Goal: Information Seeking & Learning: Learn about a topic

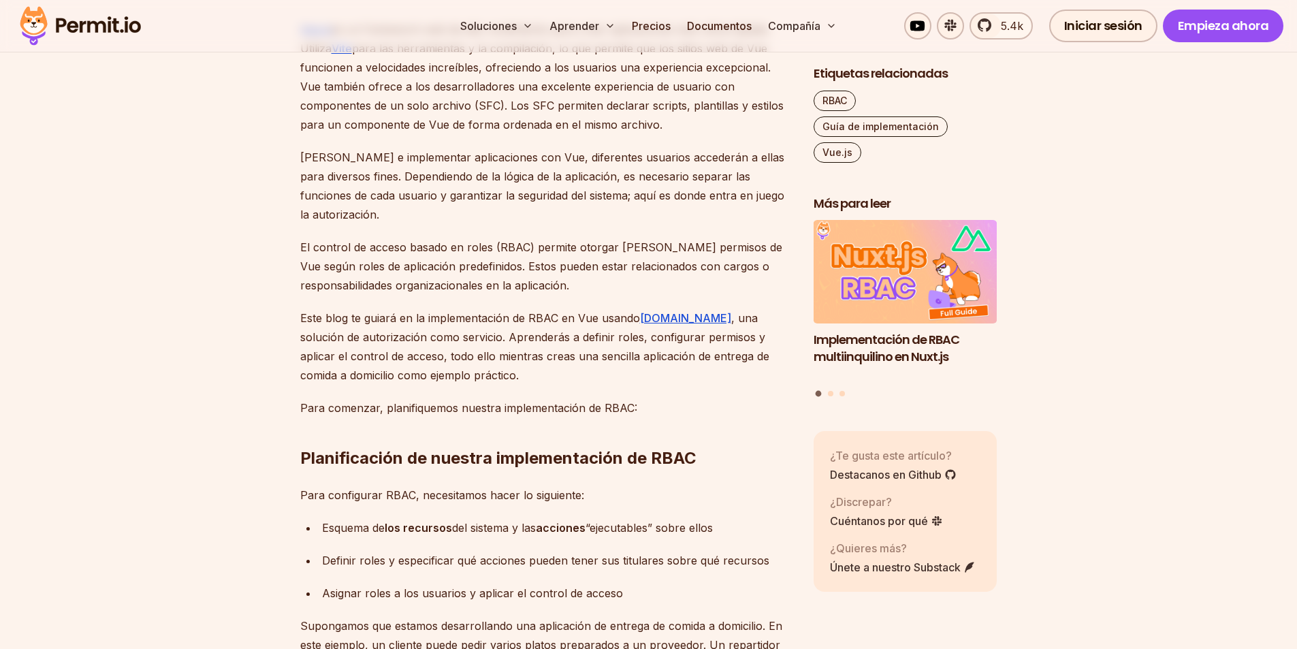
scroll to position [885, 0]
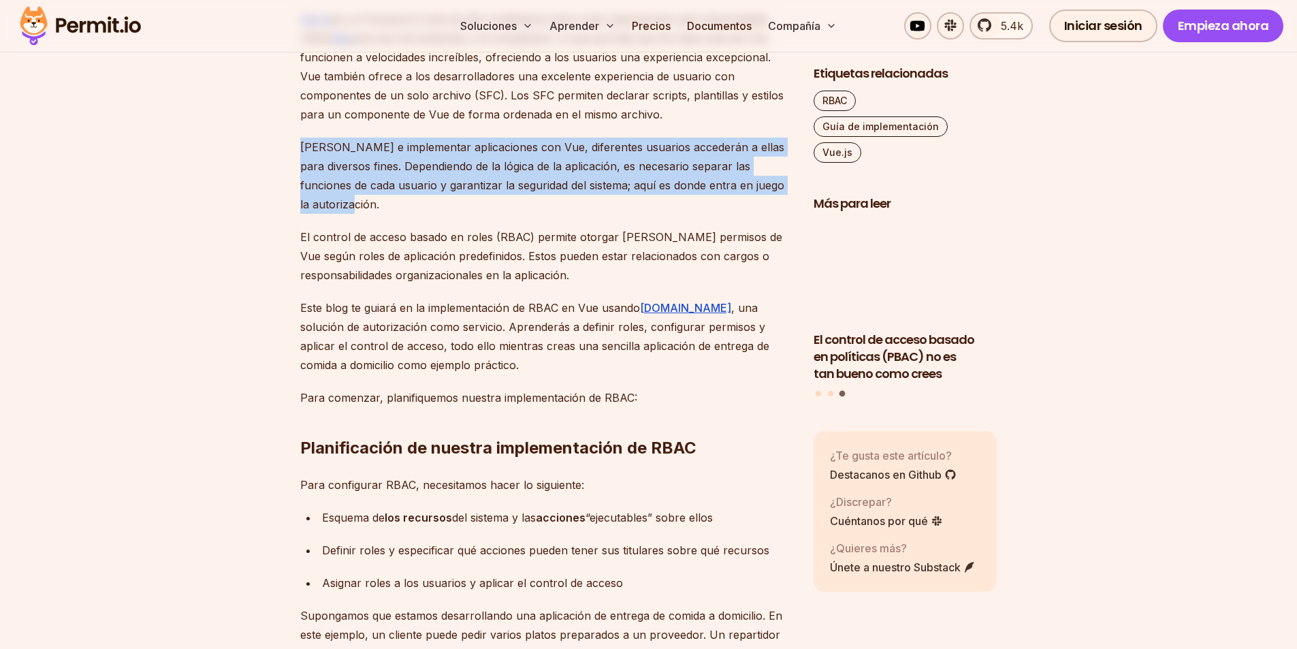
drag, startPoint x: 298, startPoint y: 148, endPoint x: 394, endPoint y: 199, distance: 108.8
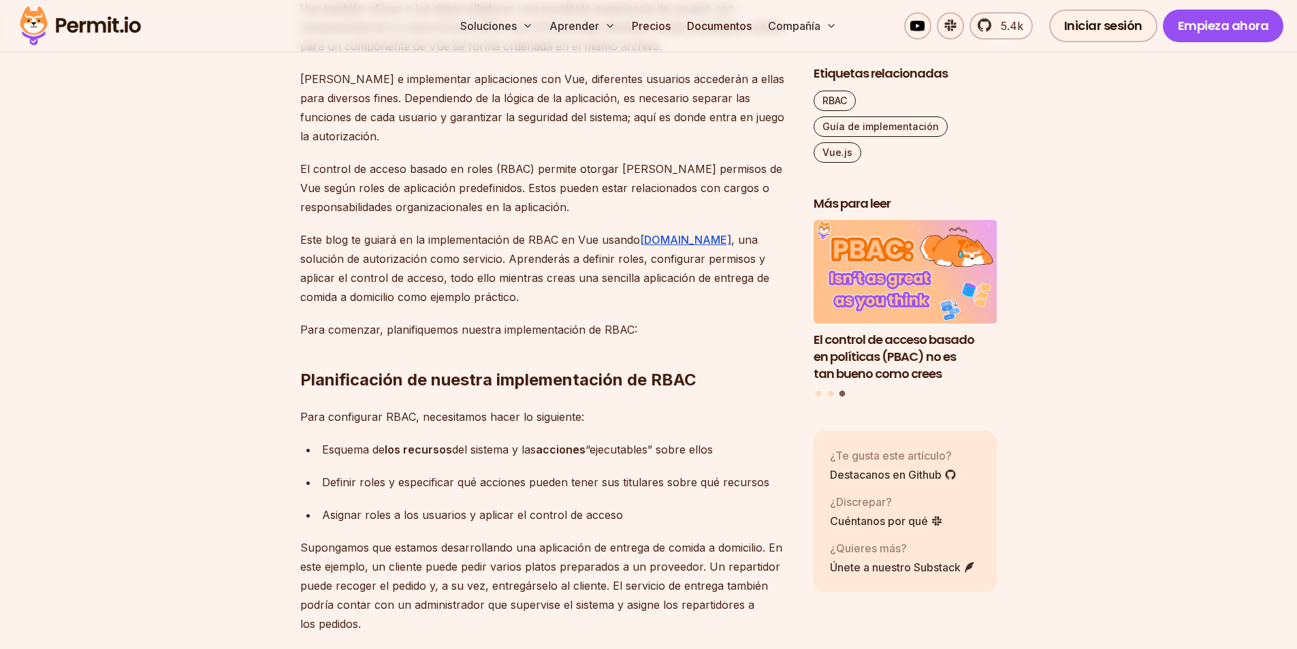
click at [400, 183] on font "El control de acceso basado en roles (RBAC) permite otorgar [PERSON_NAME] permi…" at bounding box center [541, 188] width 482 height 52
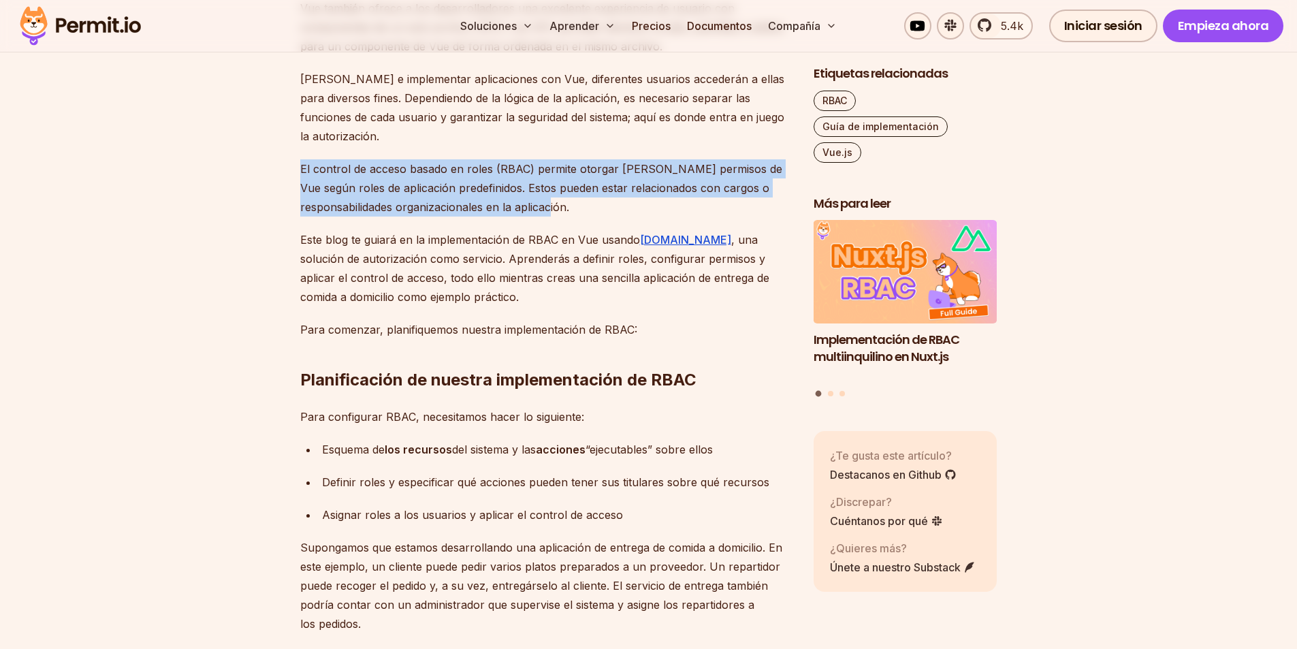
drag, startPoint x: 300, startPoint y: 165, endPoint x: 582, endPoint y: 199, distance: 283.3
click at [582, 199] on p "El control de acceso basado en roles (RBAC) permite otorgar [PERSON_NAME] permi…" at bounding box center [546, 187] width 492 height 57
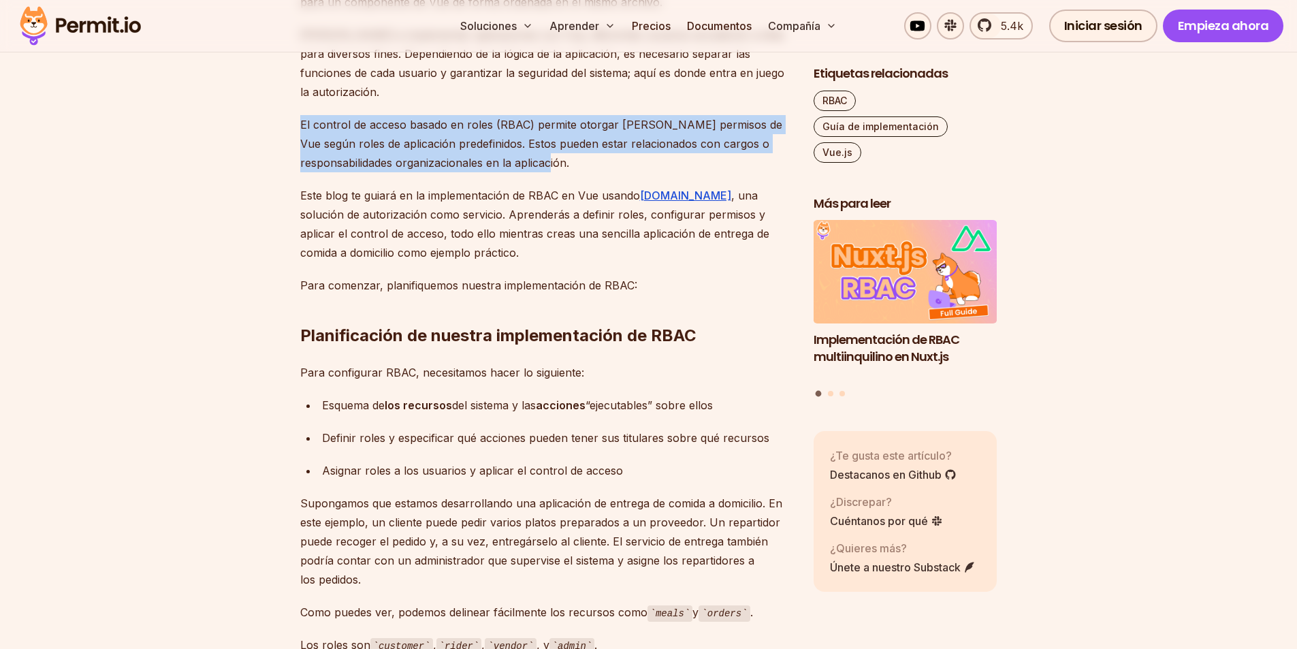
scroll to position [1022, 0]
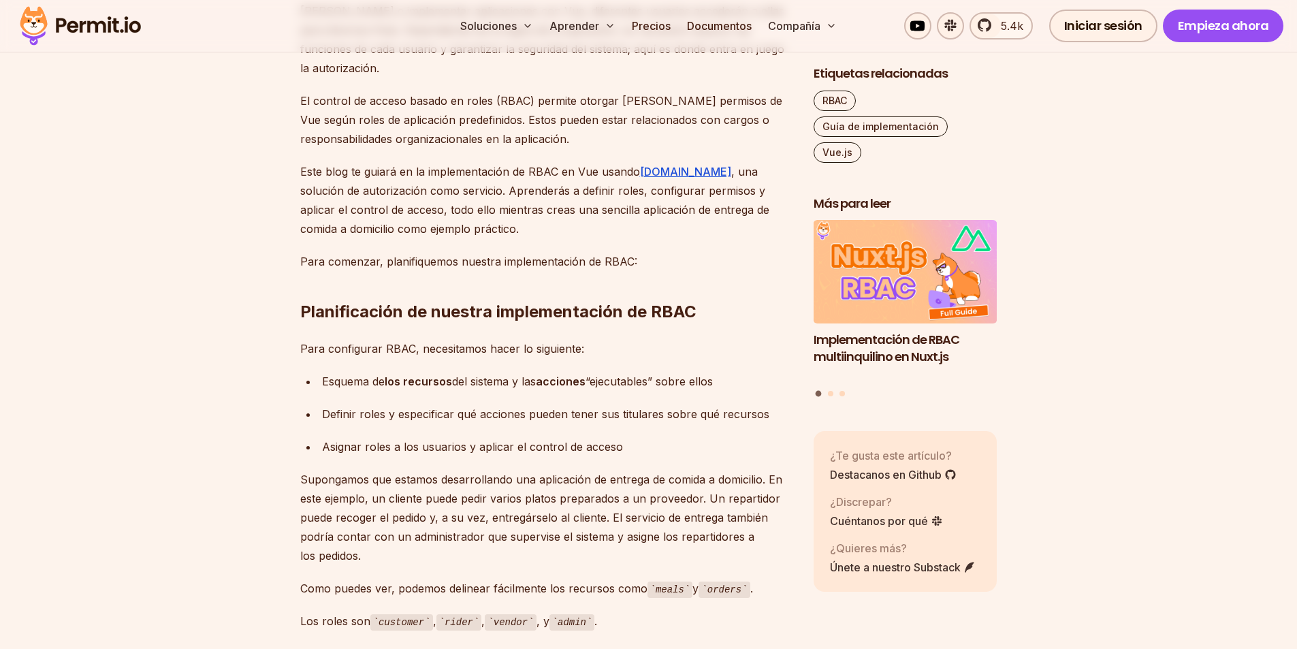
click at [577, 194] on font ", una solución de autorización como servicio. Aprenderás a definir roles, confi…" at bounding box center [534, 200] width 469 height 71
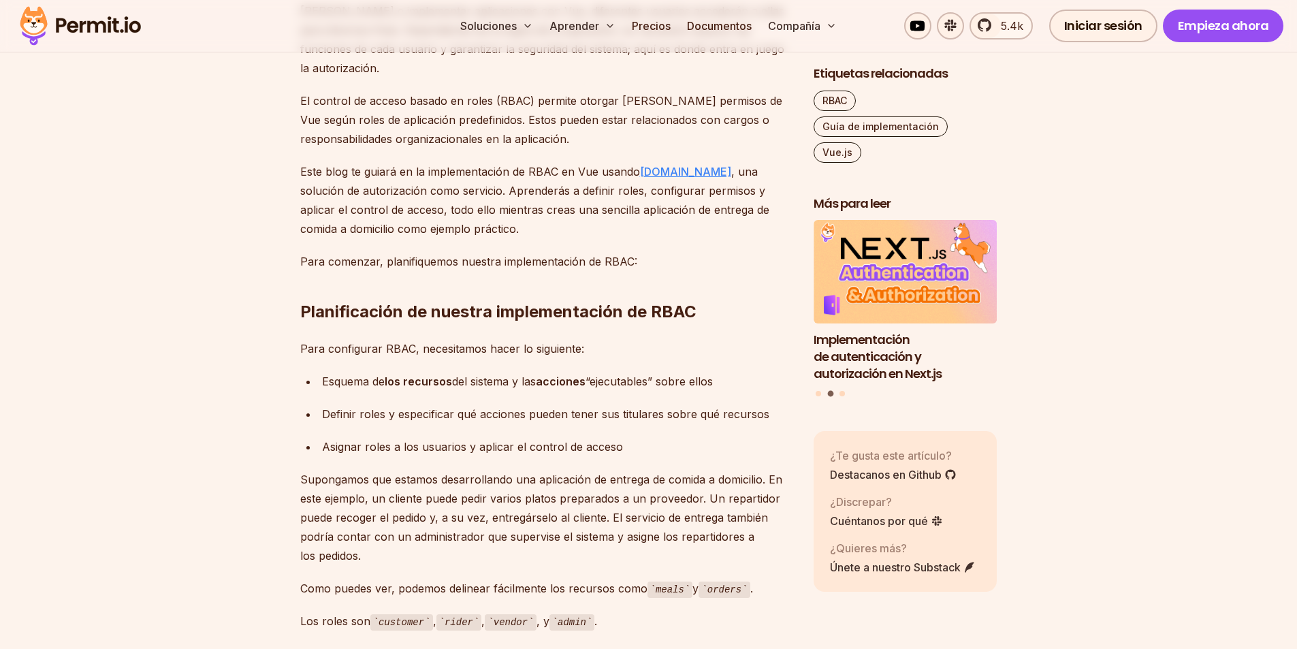
drag, startPoint x: 670, startPoint y: 169, endPoint x: 685, endPoint y: 176, distance: 16.8
click at [685, 176] on font "[DOMAIN_NAME]" at bounding box center [685, 172] width 91 height 14
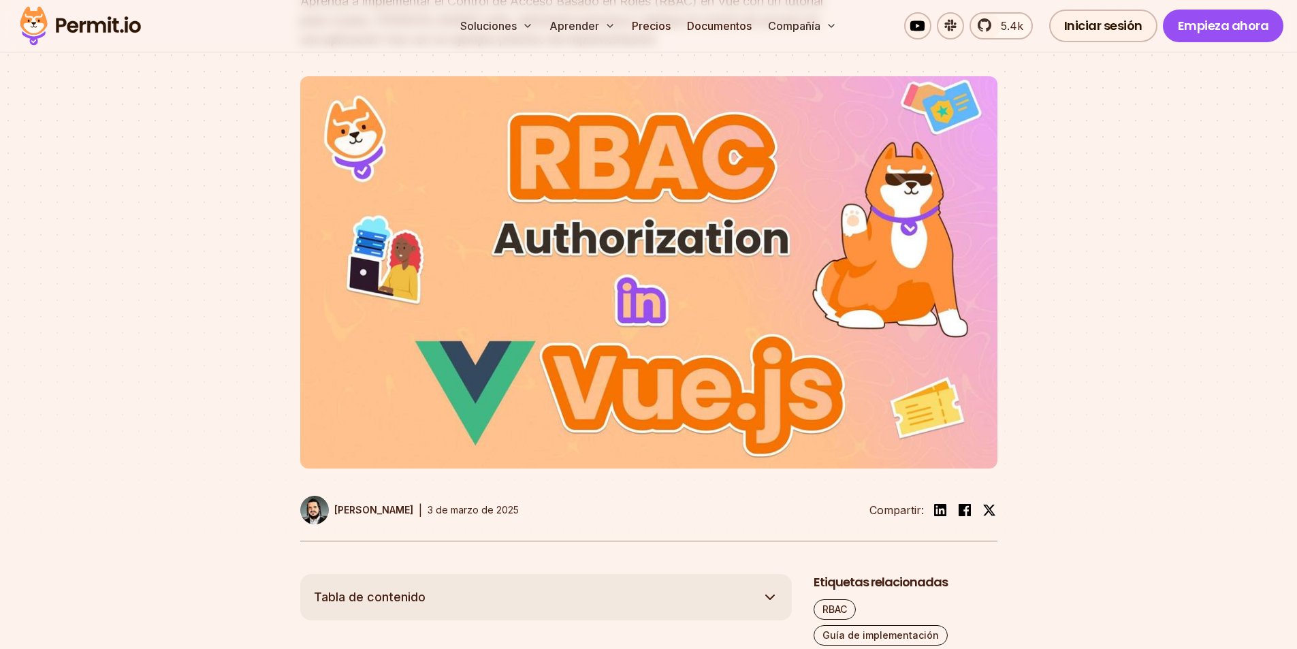
scroll to position [204, 0]
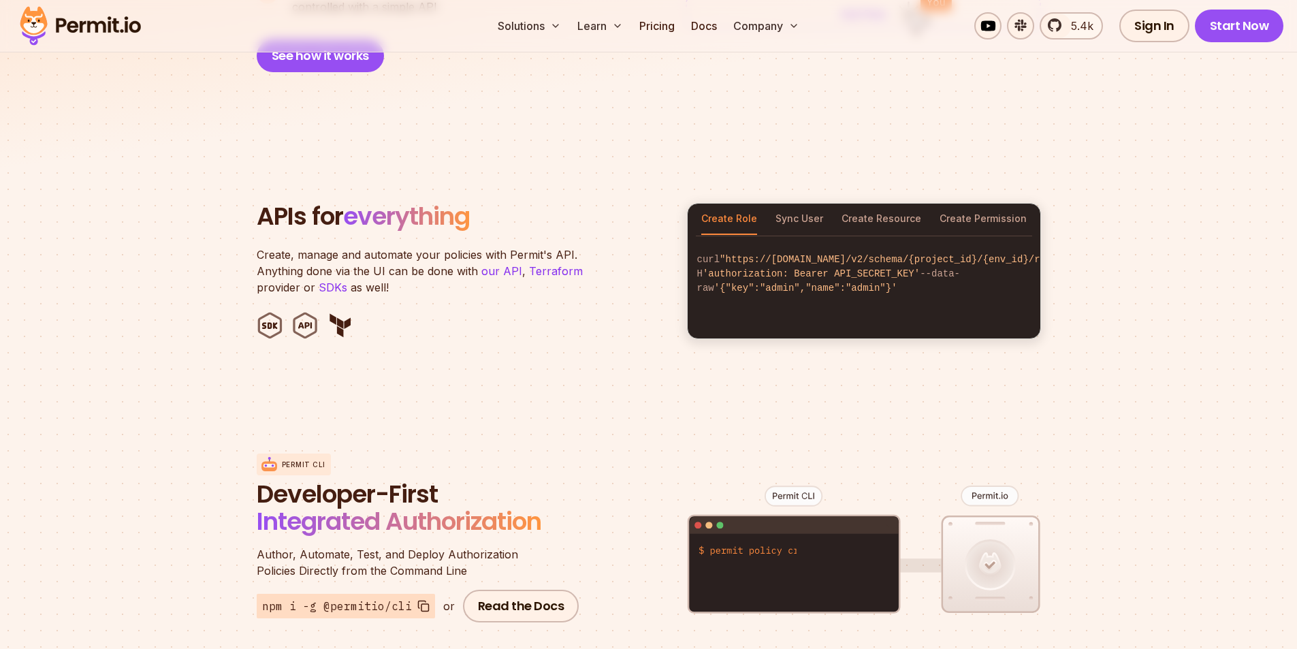
scroll to position [1294, 0]
